Goal: Task Accomplishment & Management: Use online tool/utility

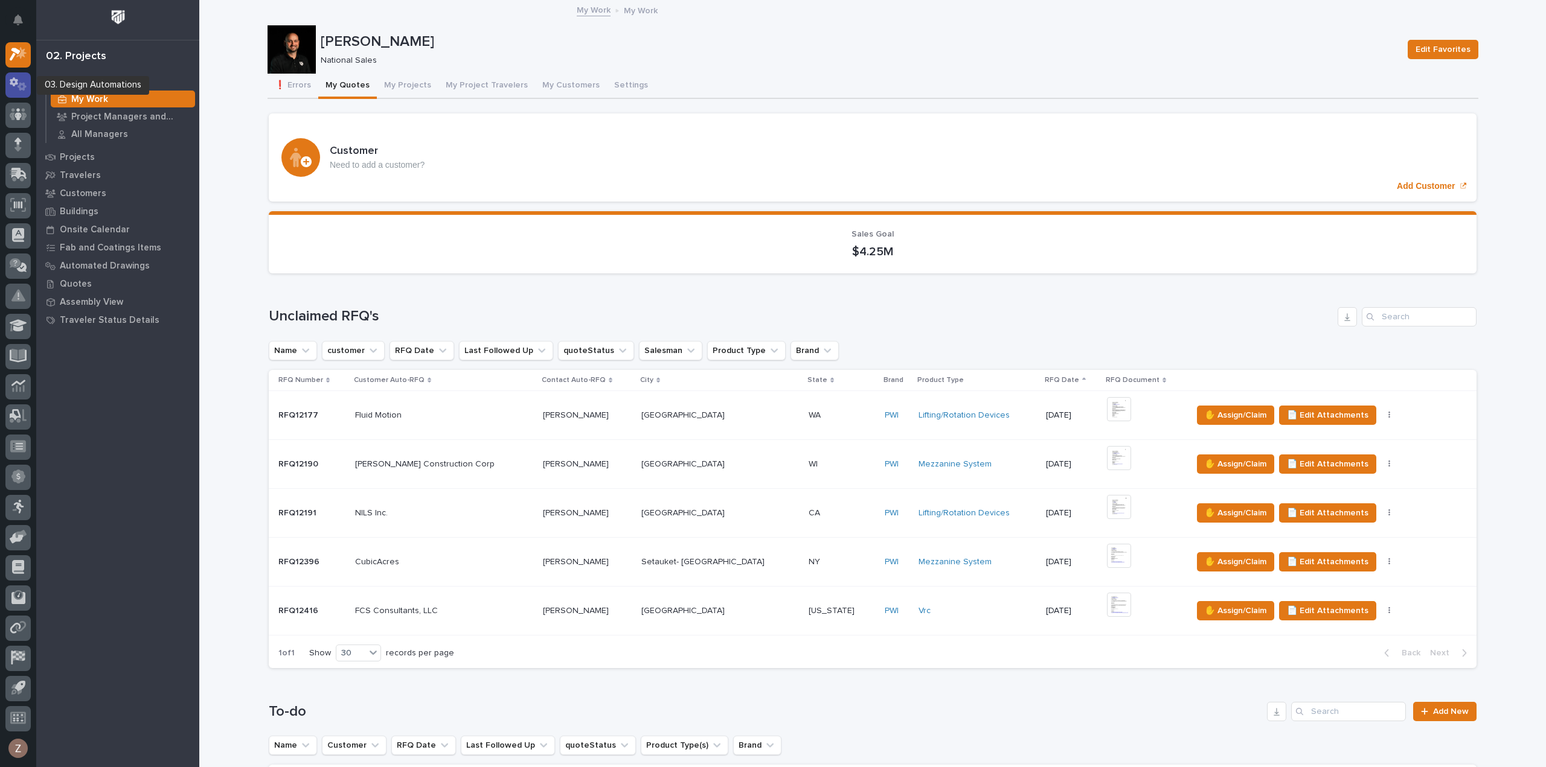
click at [18, 85] on icon at bounding box center [19, 84] width 18 height 14
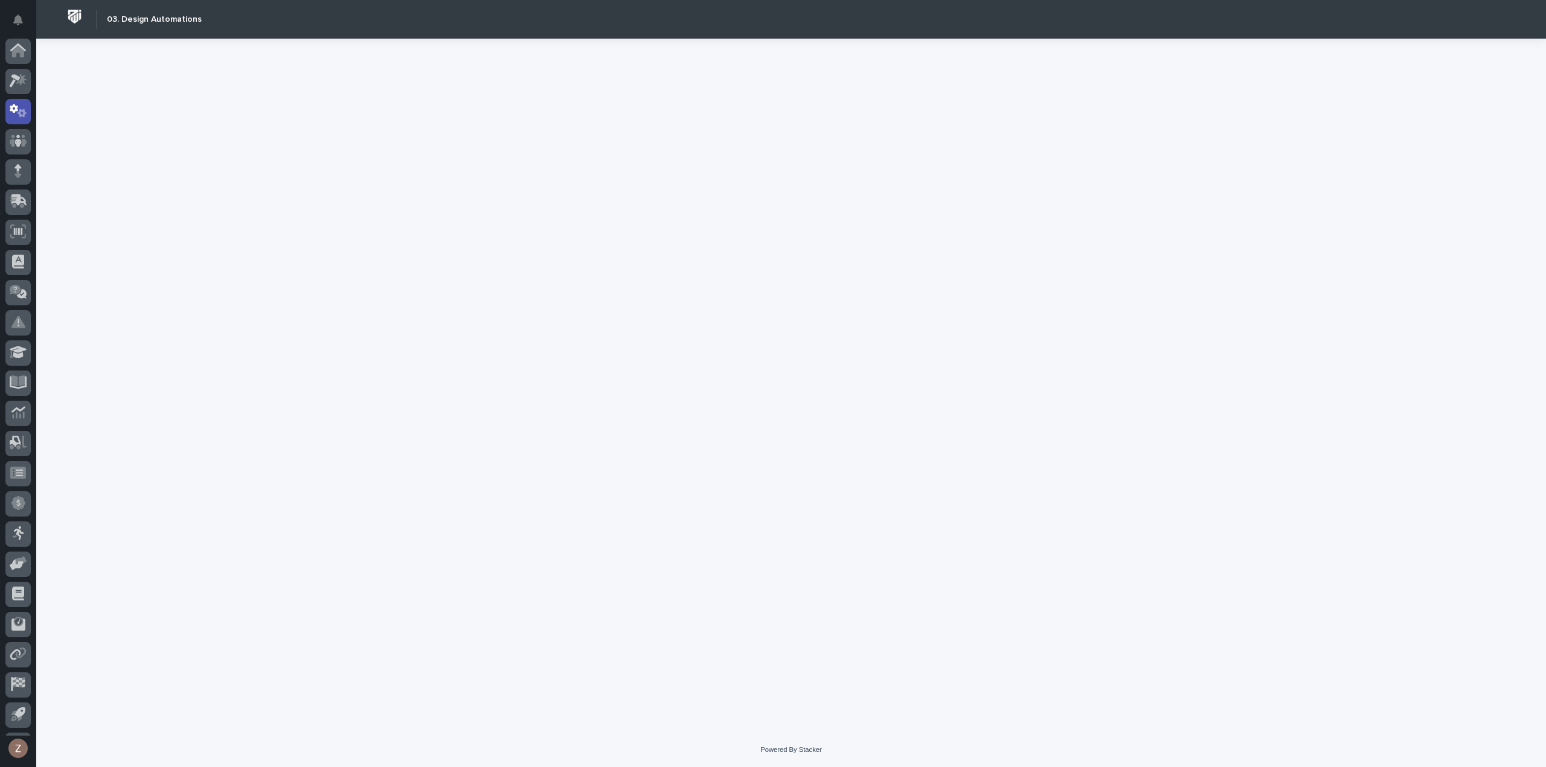
scroll to position [27, 0]
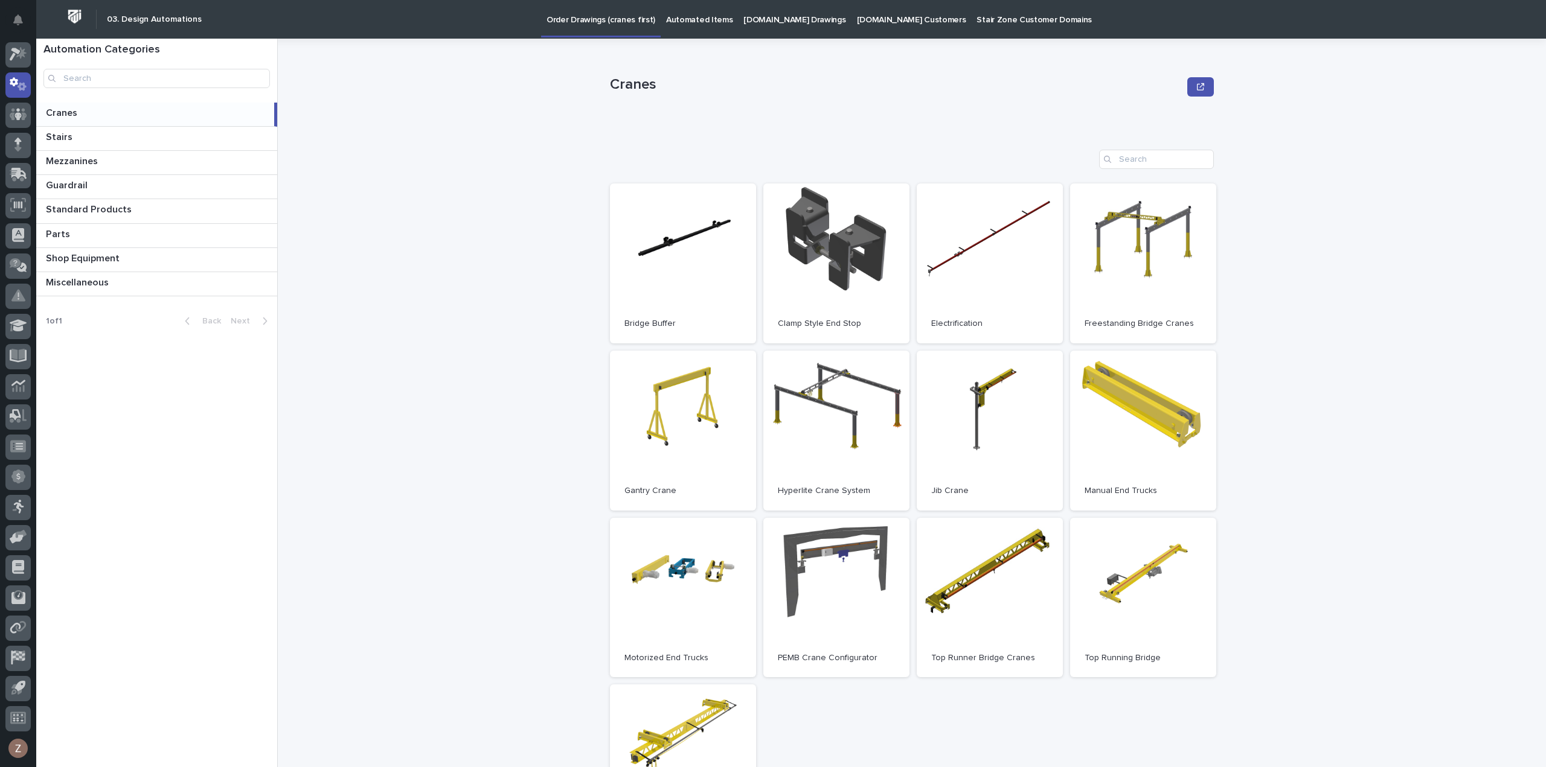
click at [698, 4] on p "Automated Items" at bounding box center [699, 12] width 66 height 25
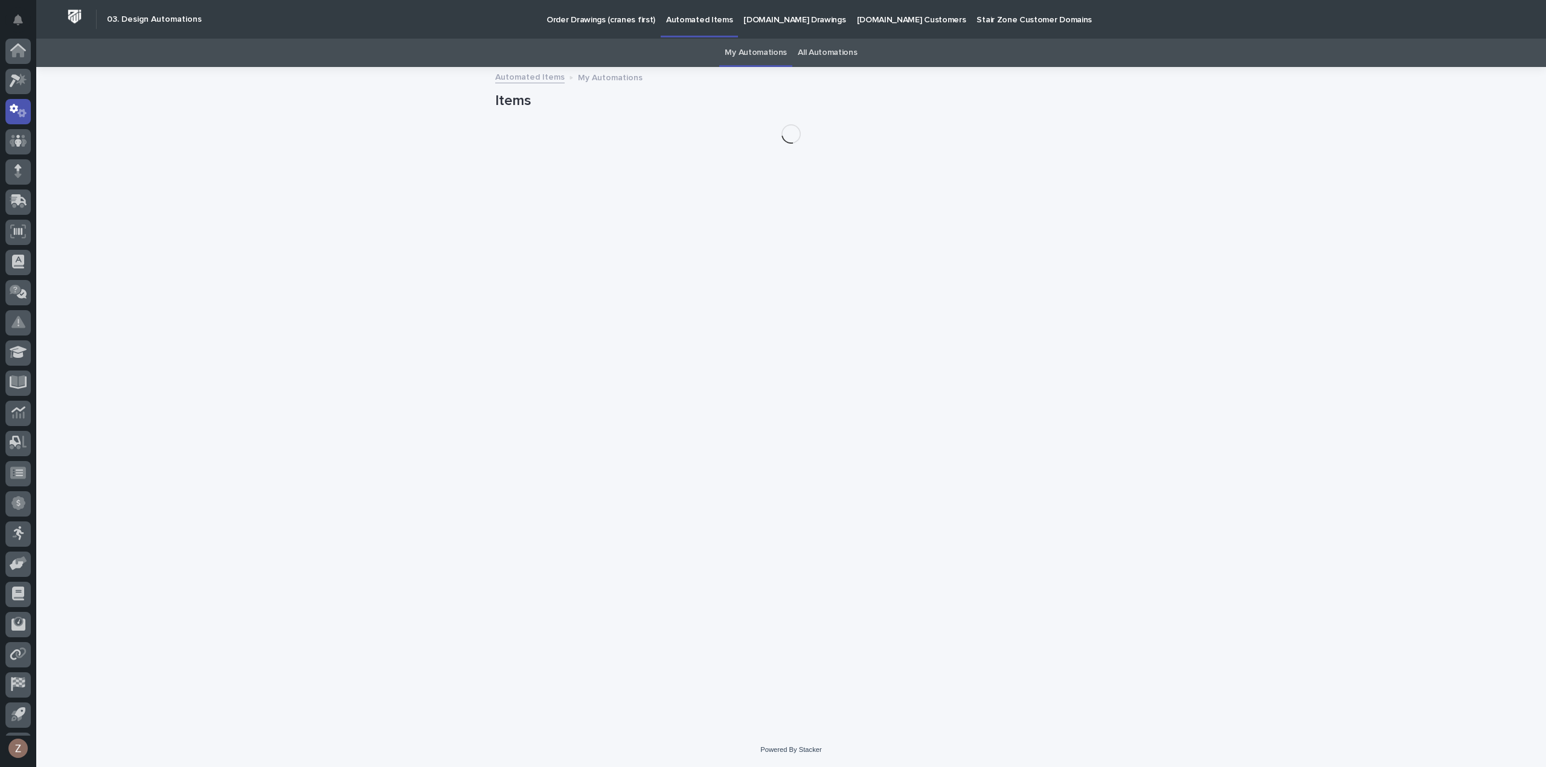
scroll to position [27, 0]
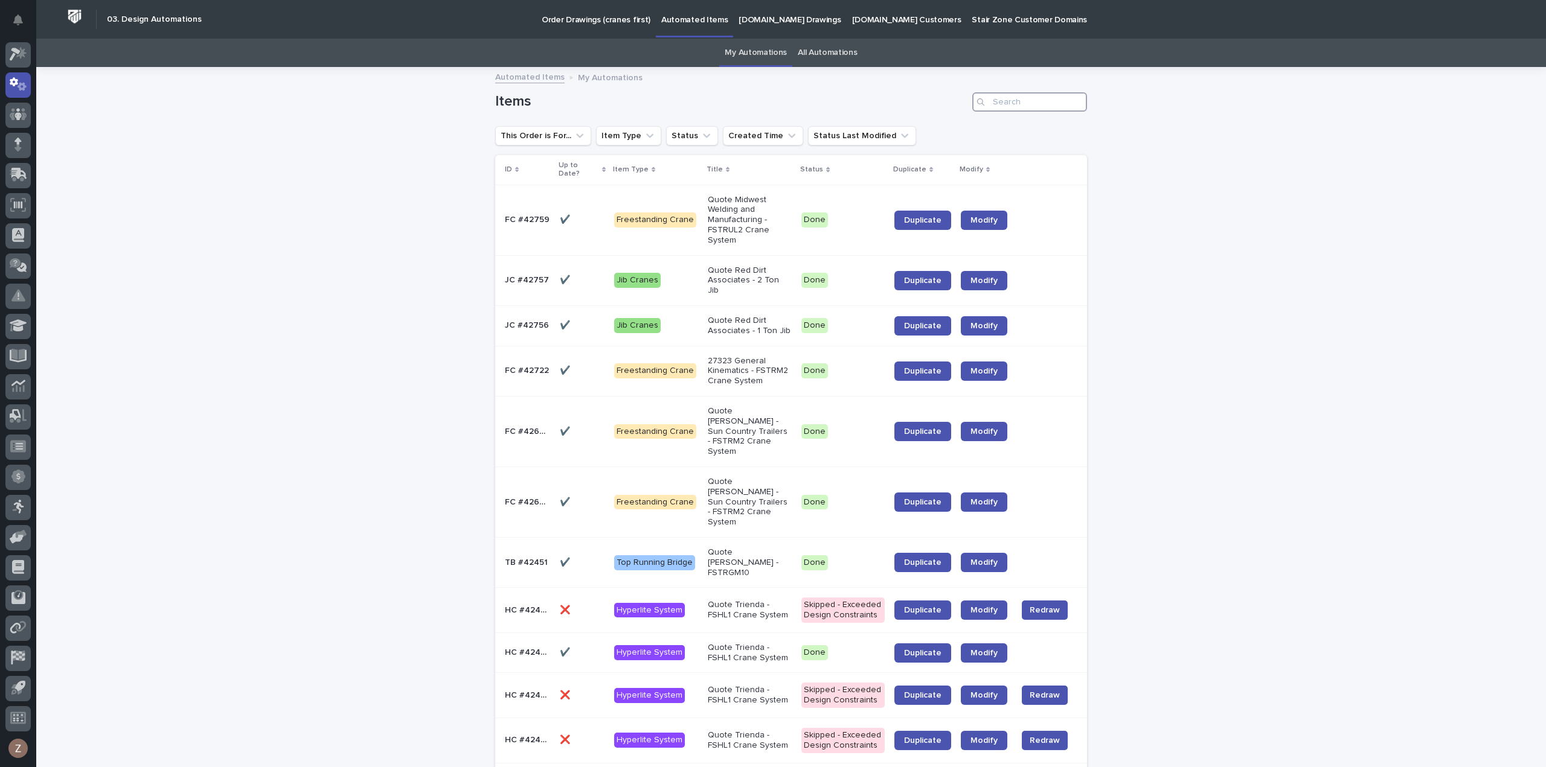
click at [1002, 102] on input "Search" at bounding box center [1029, 101] width 115 height 19
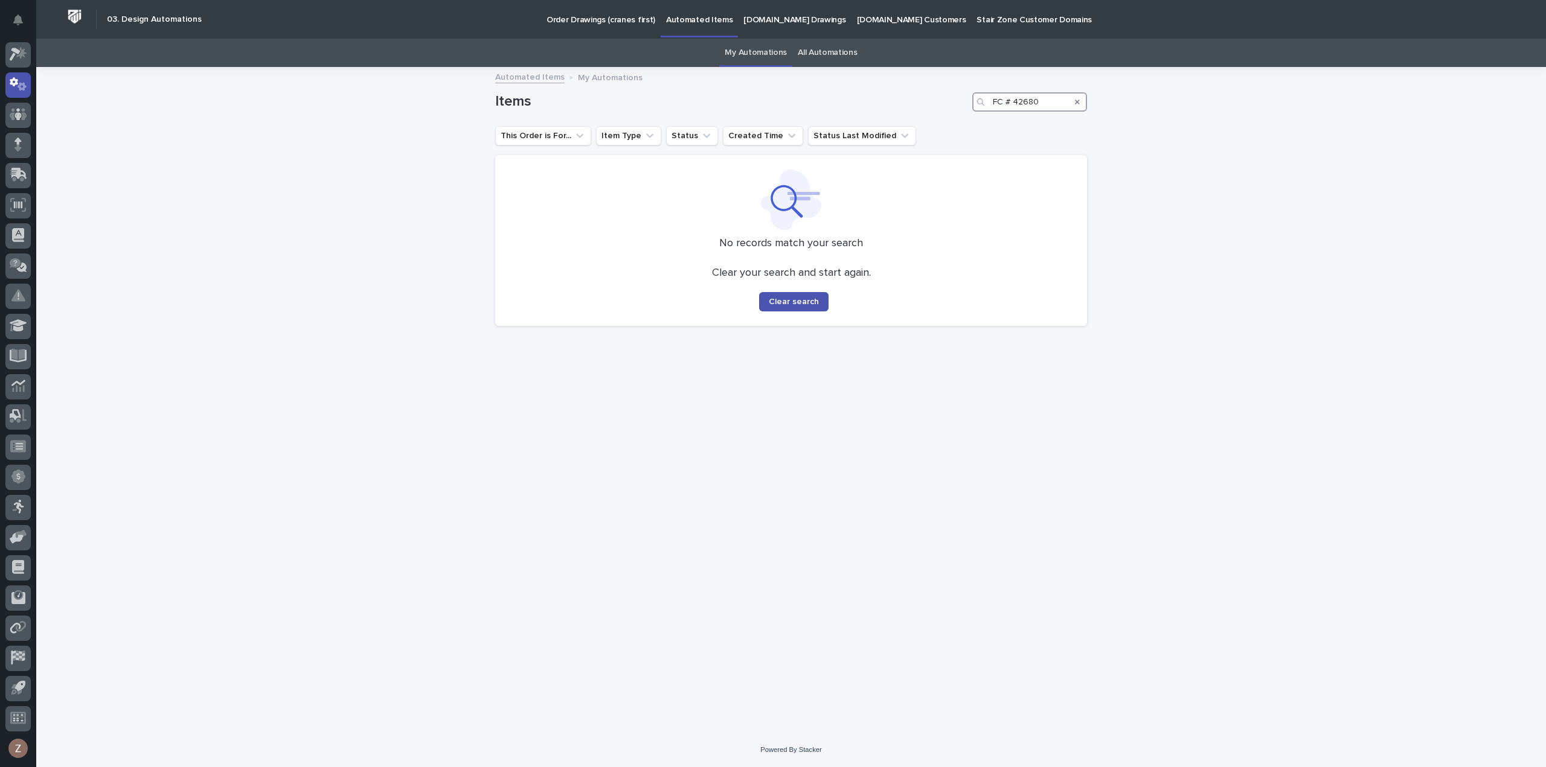
click at [1016, 100] on input "FC # 42680" at bounding box center [1029, 101] width 115 height 19
click at [1013, 104] on input "FC # 42680" at bounding box center [1029, 101] width 115 height 19
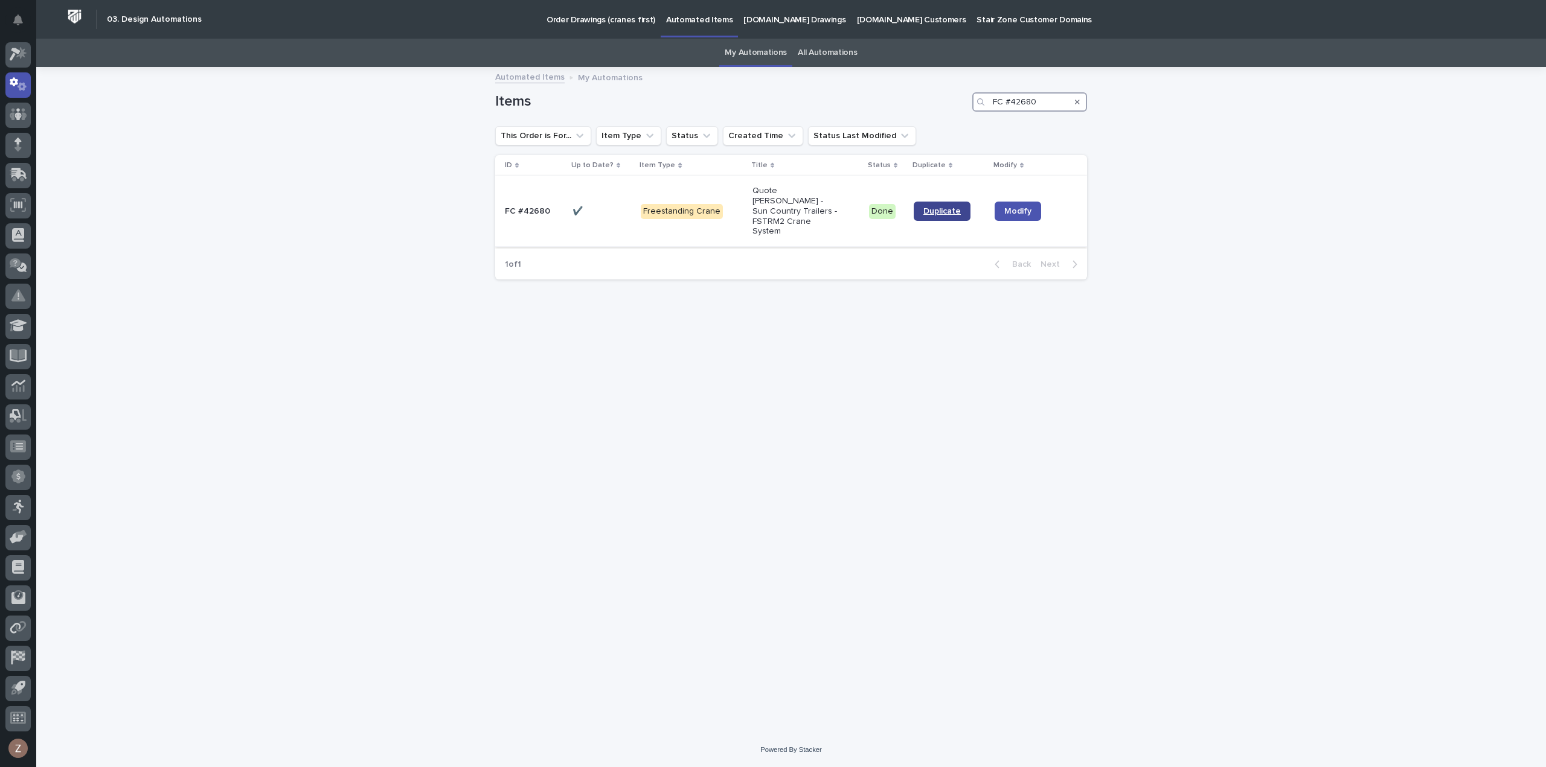
type input "FC #42680"
click at [940, 207] on span "Duplicate" at bounding box center [941, 211] width 37 height 8
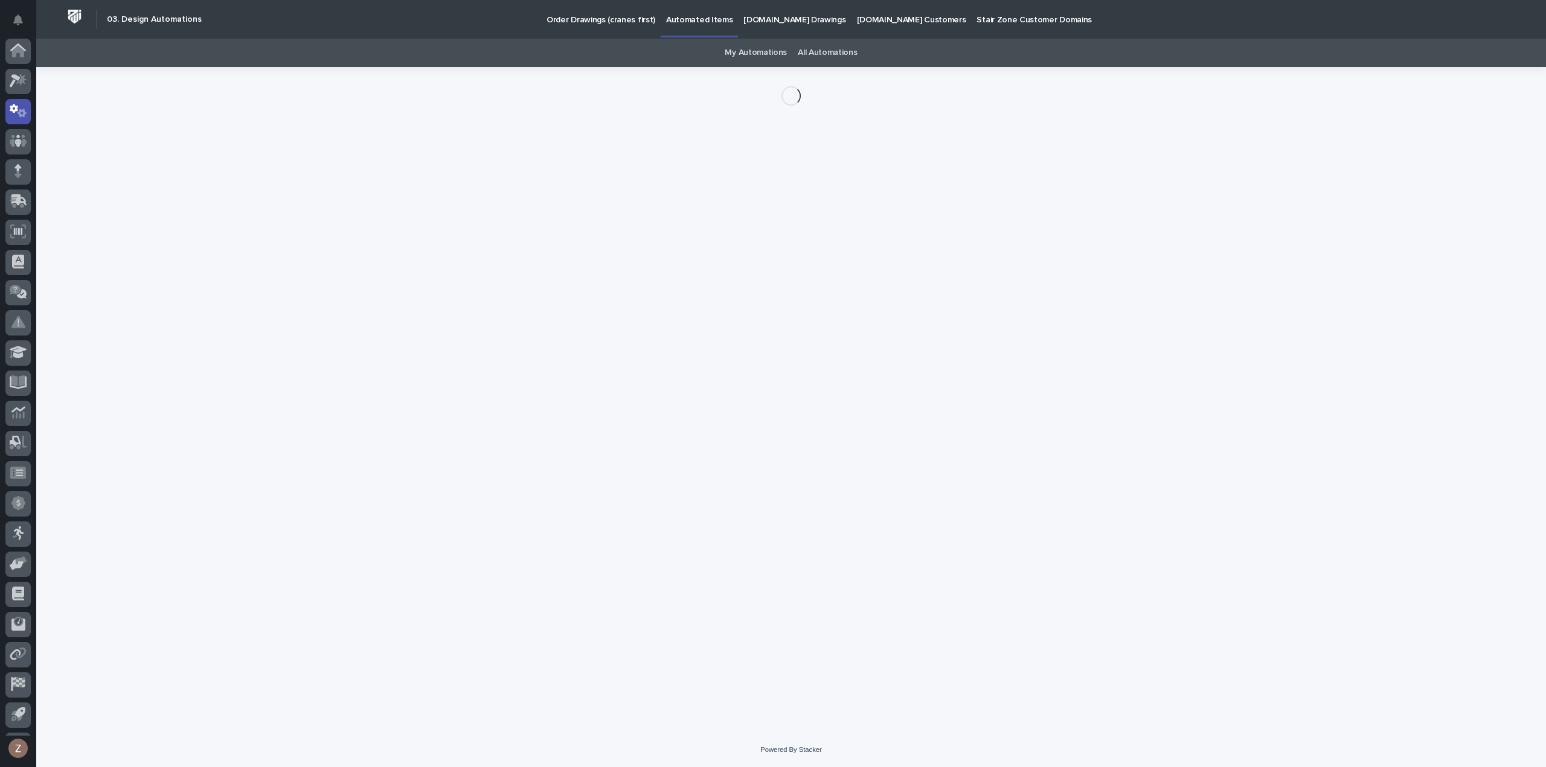
scroll to position [27, 0]
